Goal: Information Seeking & Learning: Learn about a topic

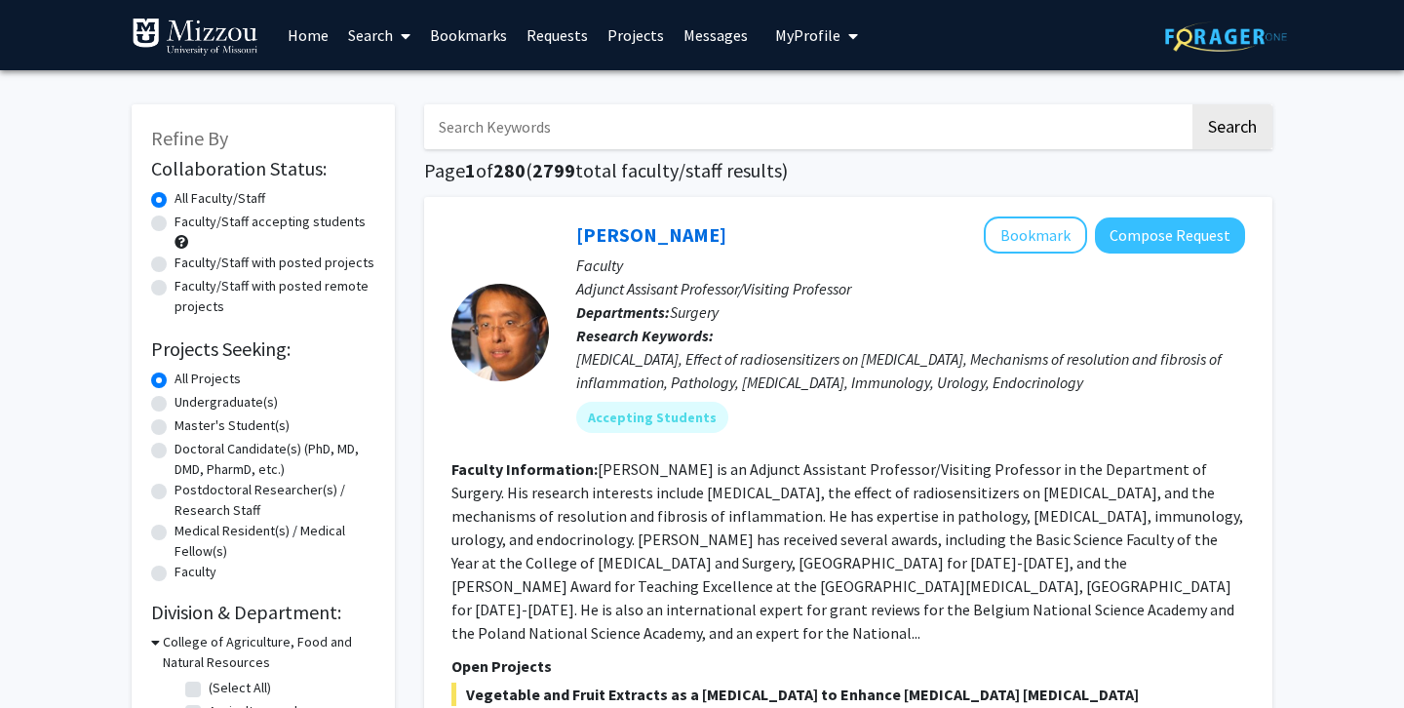
click at [214, 277] on label "Faculty/Staff with posted remote projects" at bounding box center [275, 296] width 201 height 41
click at [187, 277] on input "Faculty/Staff with posted remote projects" at bounding box center [181, 282] width 13 height 13
radio input "true"
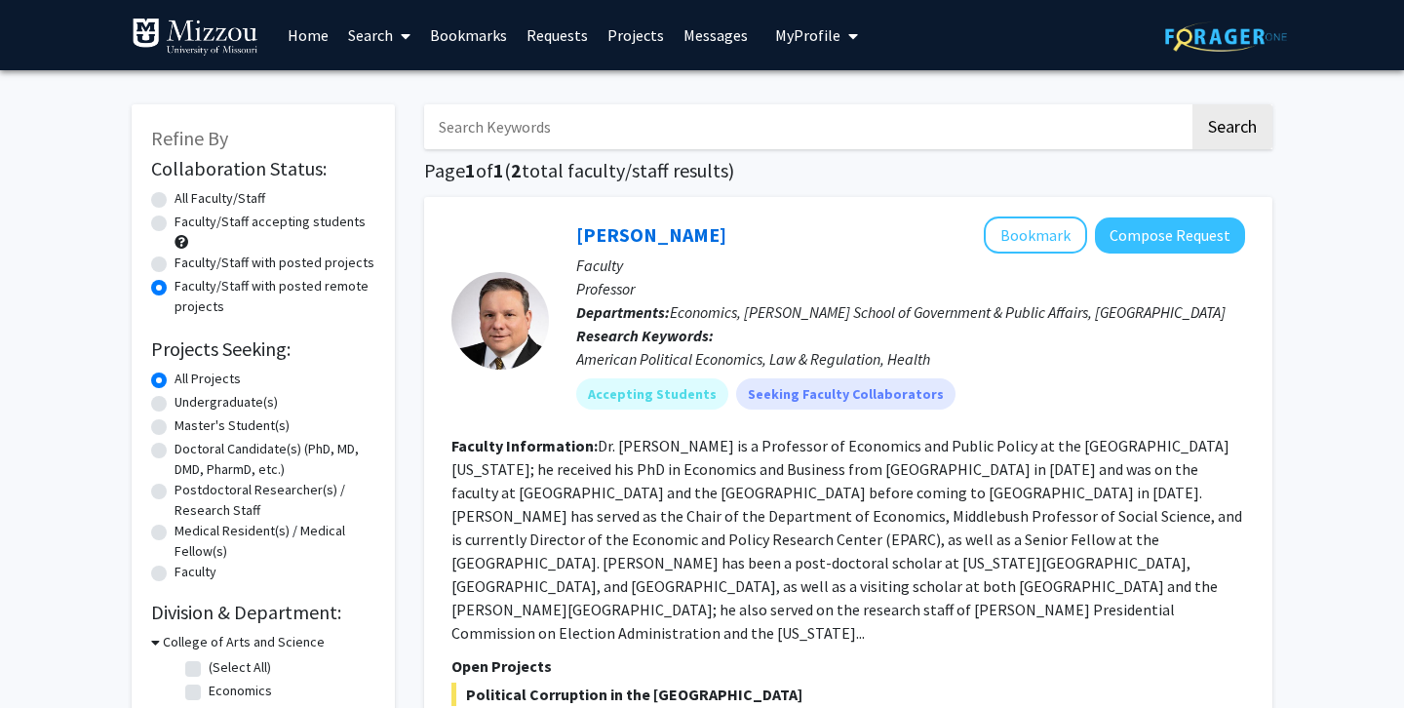
click at [207, 266] on label "Faculty/Staff with posted projects" at bounding box center [275, 263] width 200 height 20
click at [187, 265] on input "Faculty/Staff with posted projects" at bounding box center [181, 259] width 13 height 13
radio input "true"
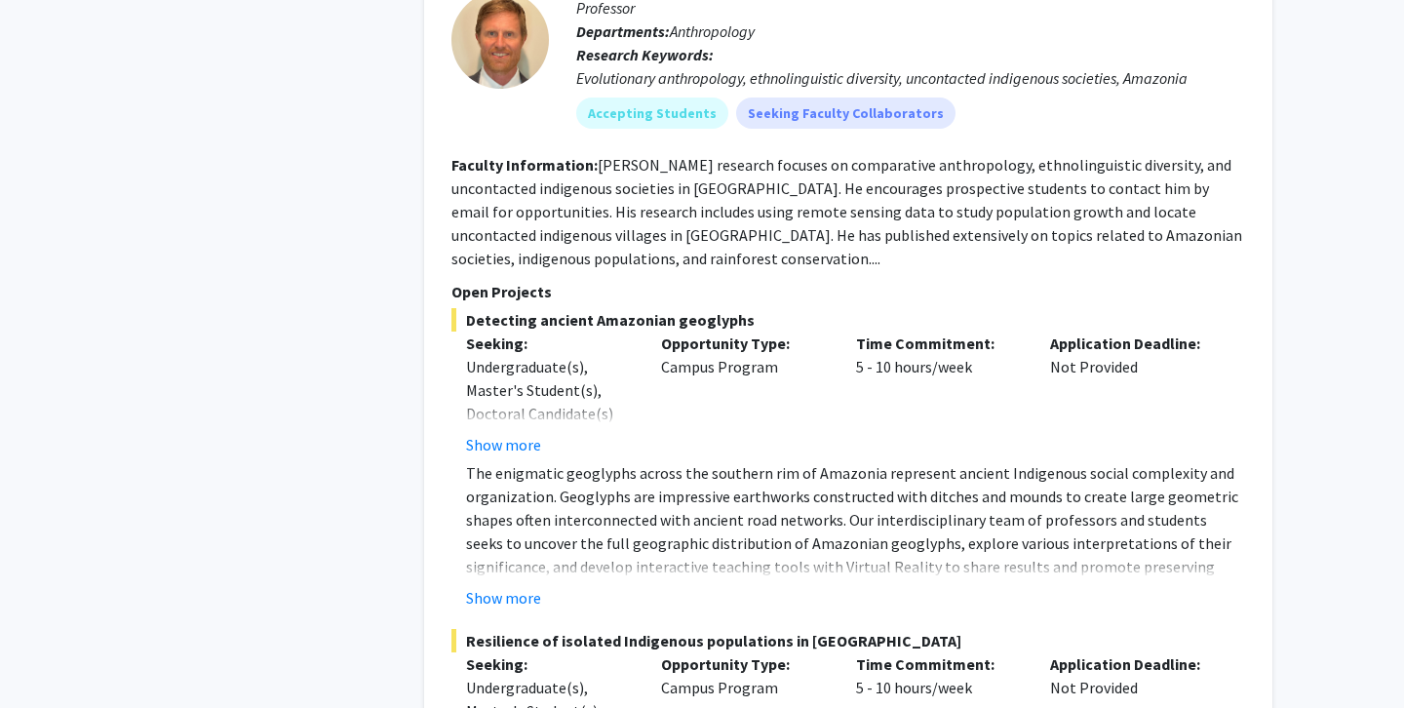
scroll to position [9966, 0]
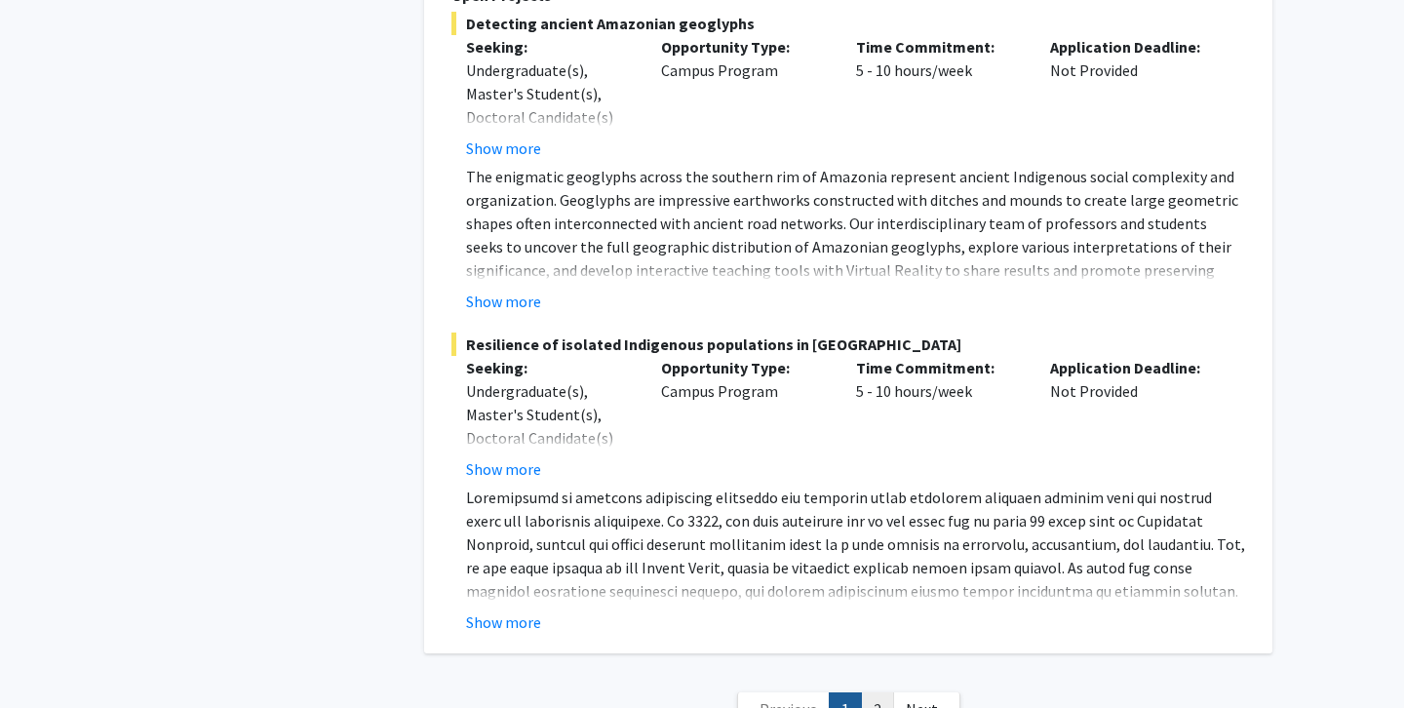
click at [877, 692] on link "2" at bounding box center [877, 709] width 33 height 34
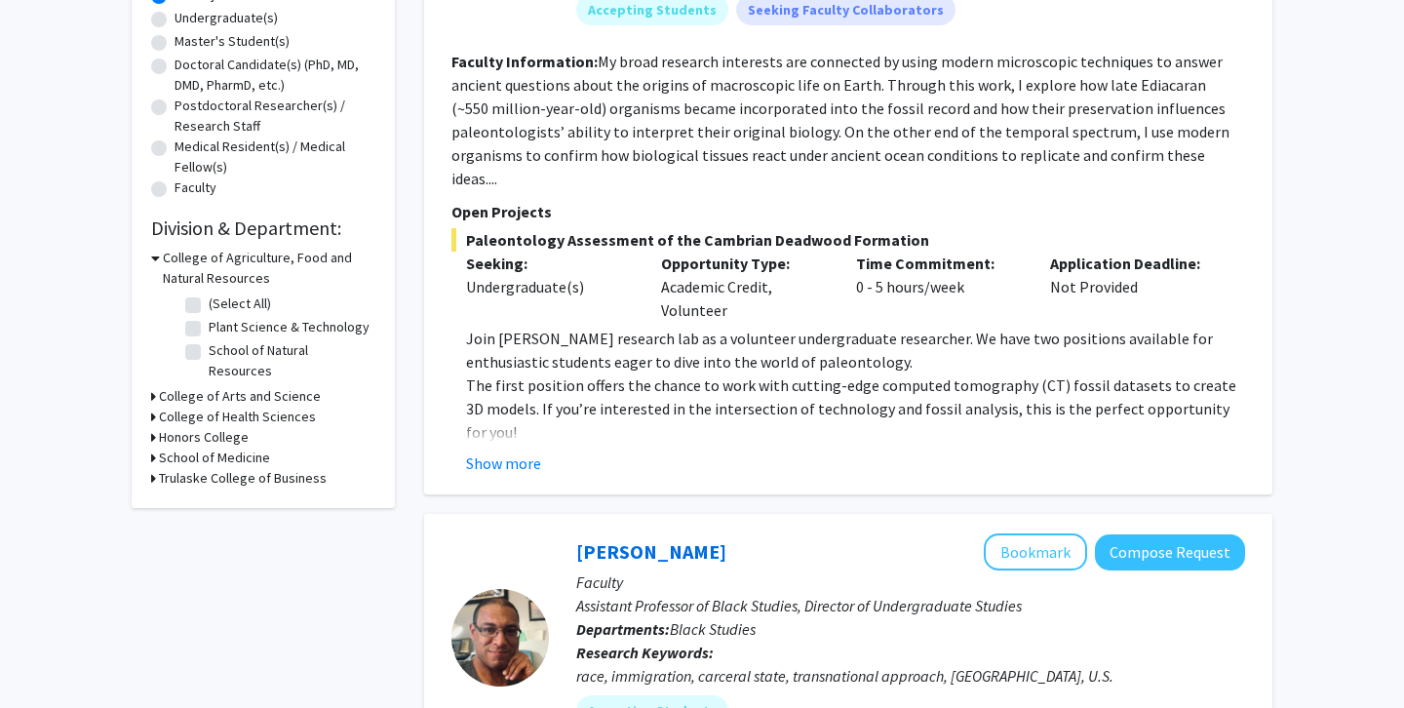
scroll to position [388, 0]
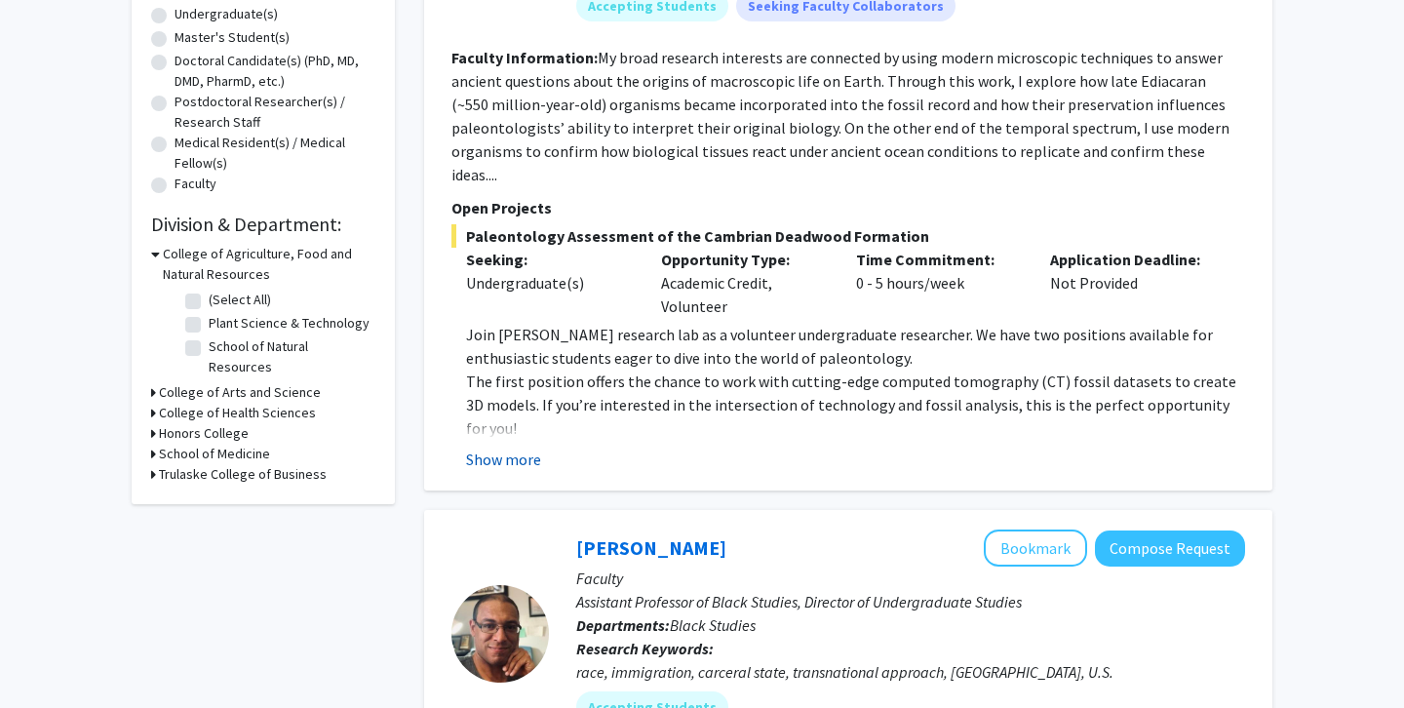
click at [533, 448] on button "Show more" at bounding box center [503, 459] width 75 height 23
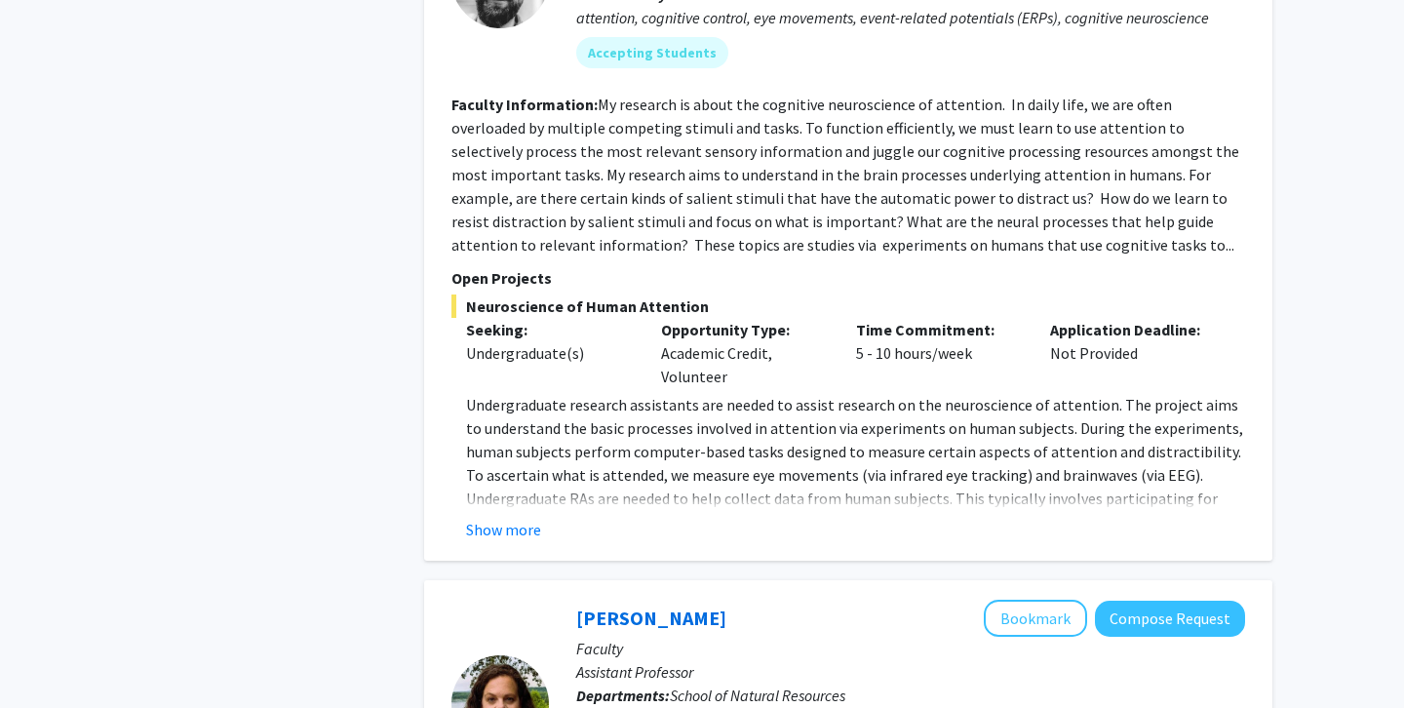
scroll to position [1979, 0]
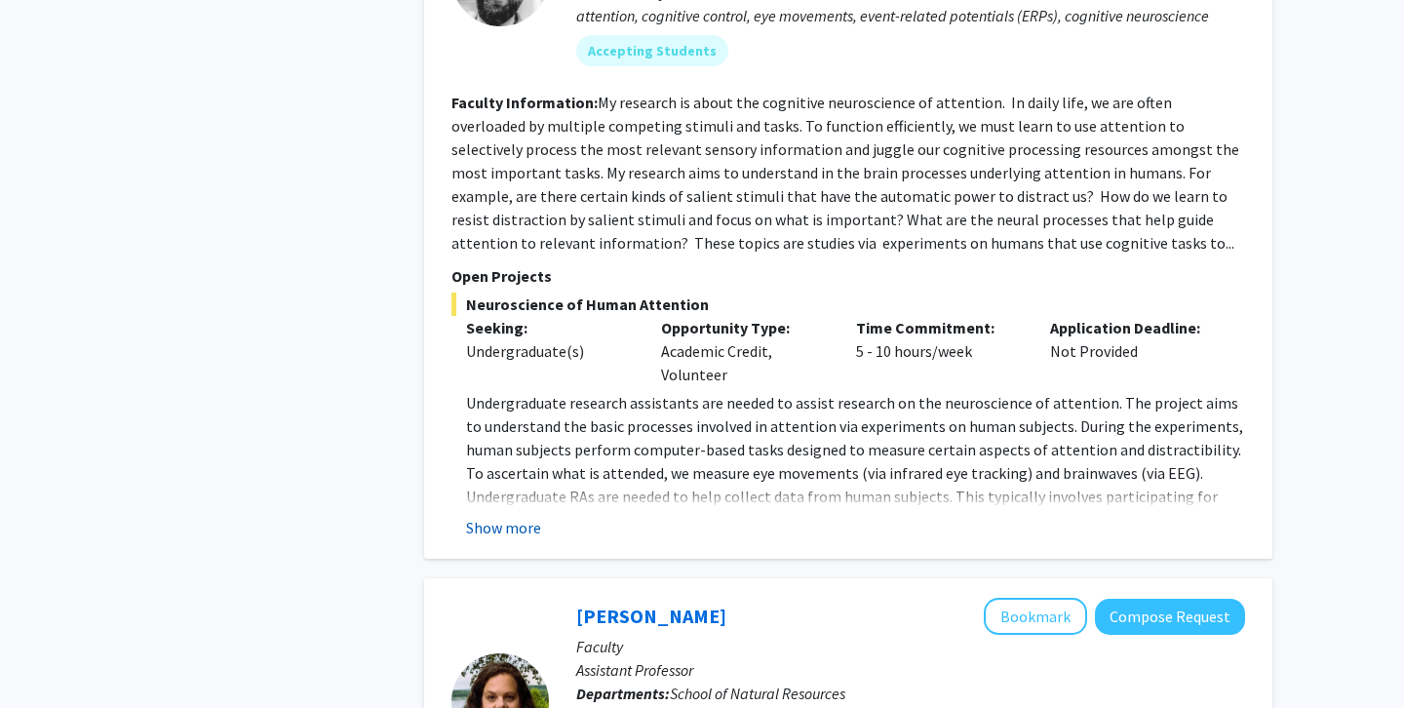
click at [528, 516] on button "Show more" at bounding box center [503, 527] width 75 height 23
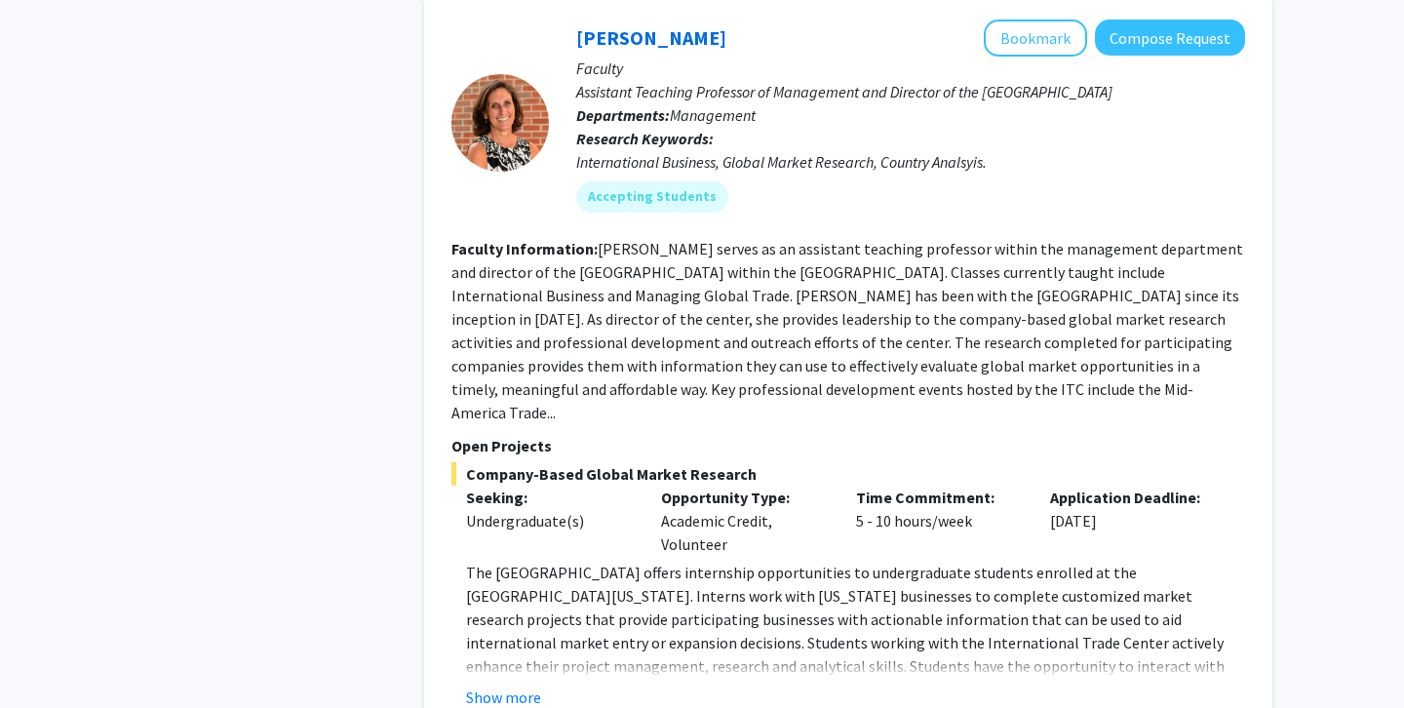
scroll to position [5345, 0]
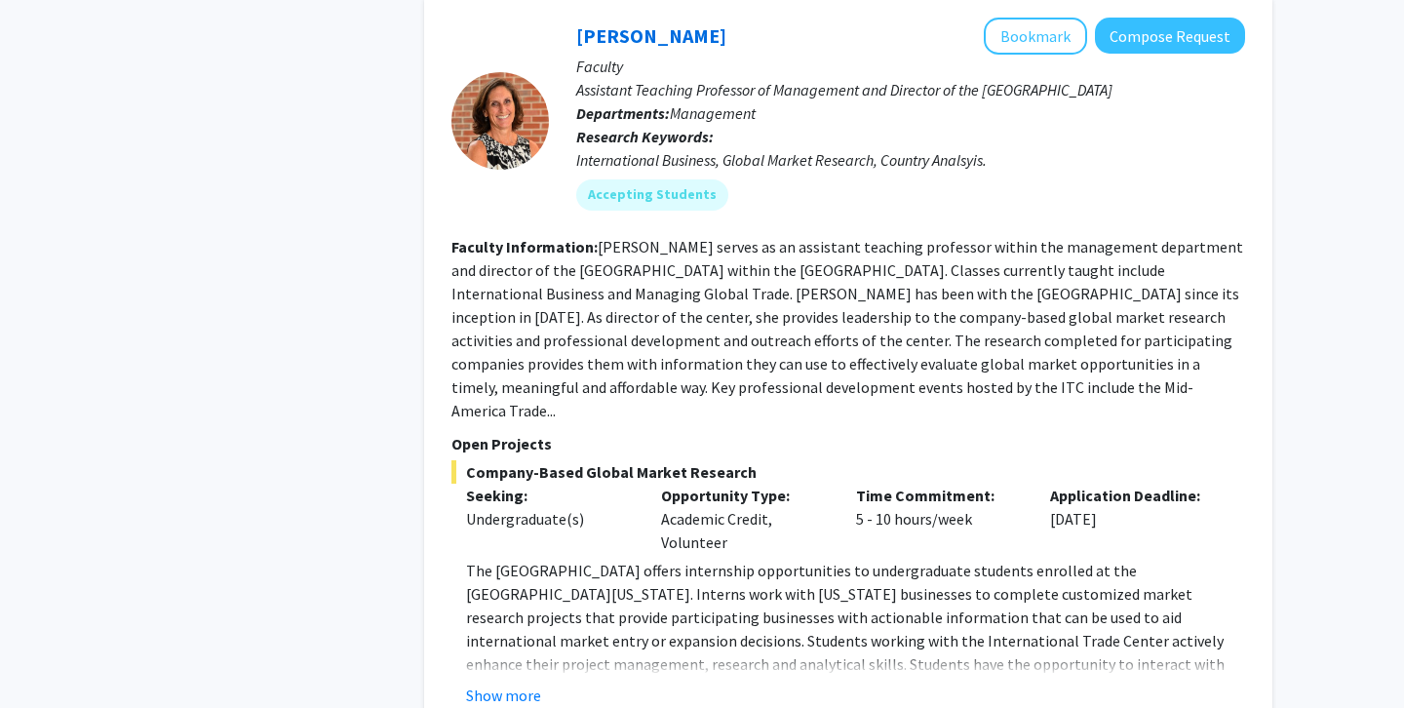
click at [519, 683] on button "Show more" at bounding box center [503, 694] width 75 height 23
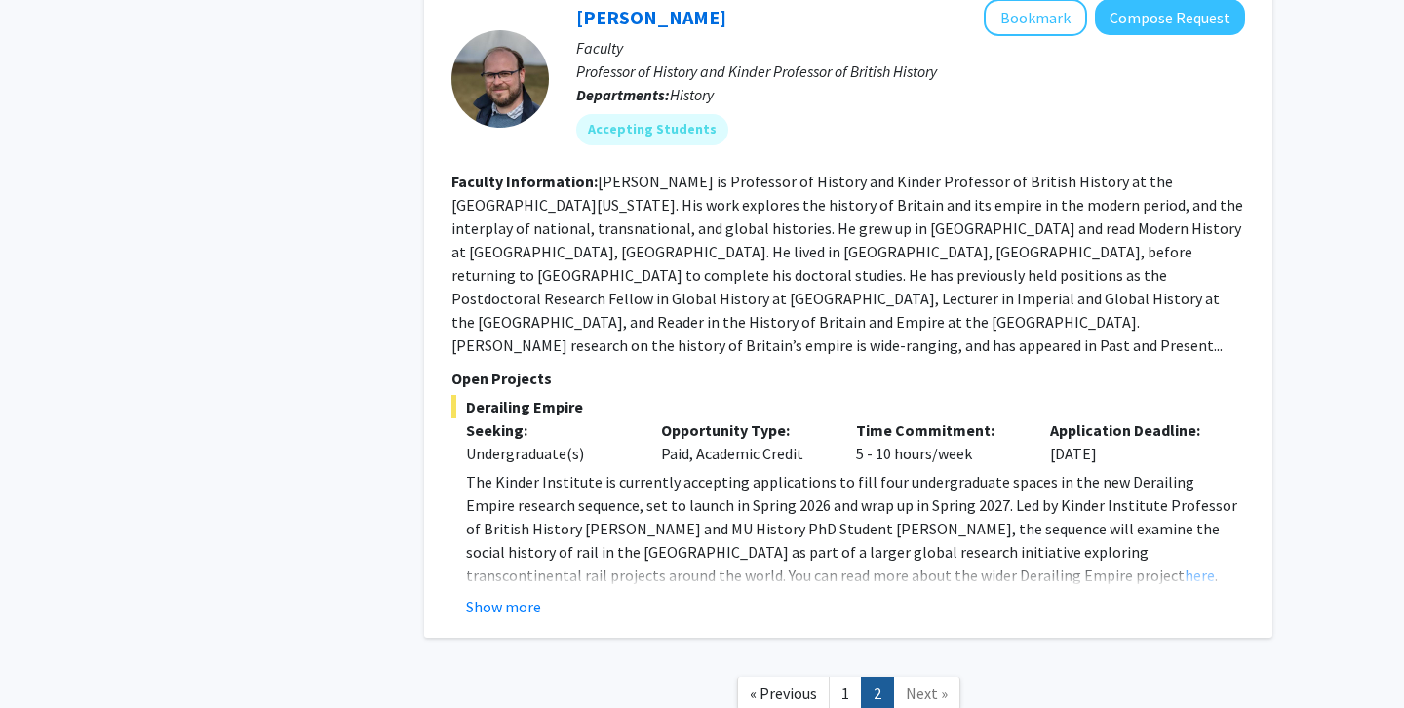
scroll to position [6280, 0]
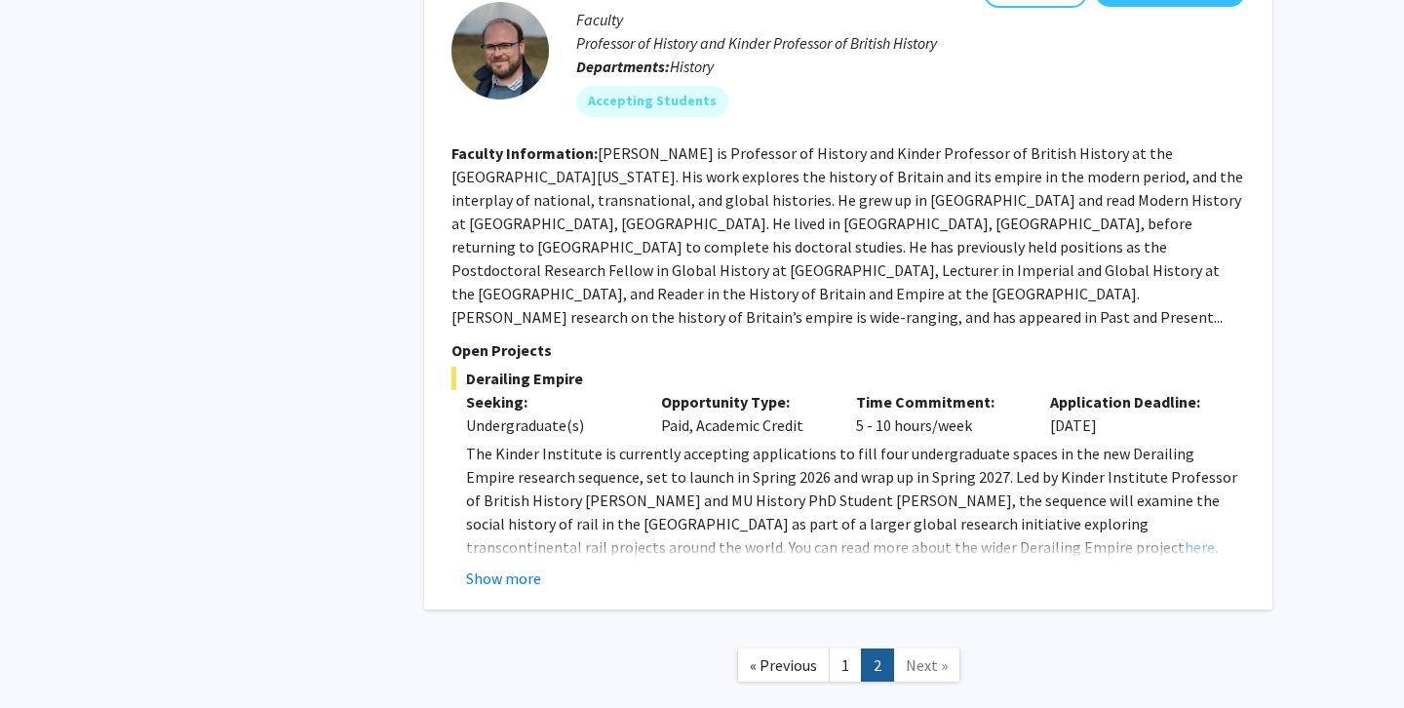
click at [930, 655] on span "Next »" at bounding box center [927, 665] width 42 height 20
